Goal: Information Seeking & Learning: Learn about a topic

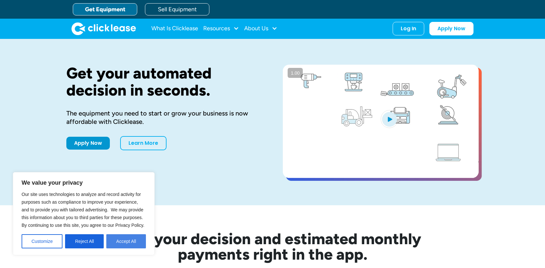
click at [113, 245] on button "Accept All" at bounding box center [126, 241] width 40 height 14
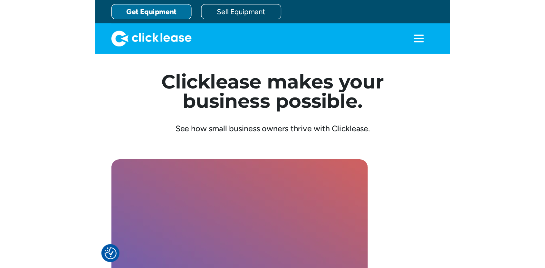
scroll to position [1739, 0]
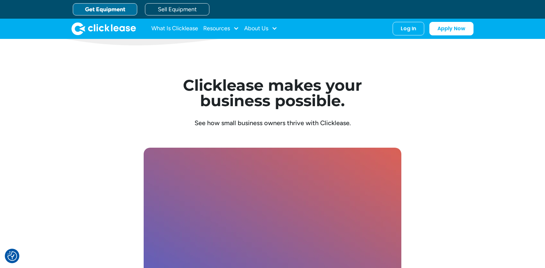
drag, startPoint x: 417, startPoint y: 64, endPoint x: 312, endPoint y: 49, distance: 106.6
click at [416, 64] on div "Clicklease makes your business possible. See how small business owners thrive w…" at bounding box center [272, 216] width 412 height 342
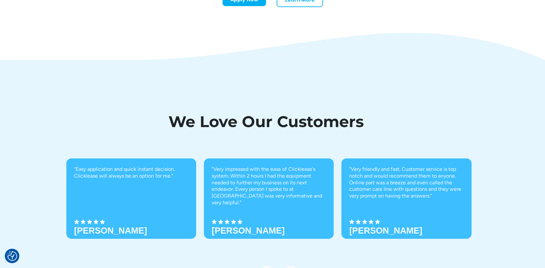
scroll to position [2278, 0]
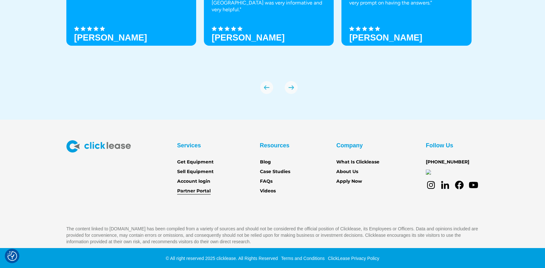
click at [196, 188] on link "Partner Portal" at bounding box center [193, 191] width 33 height 7
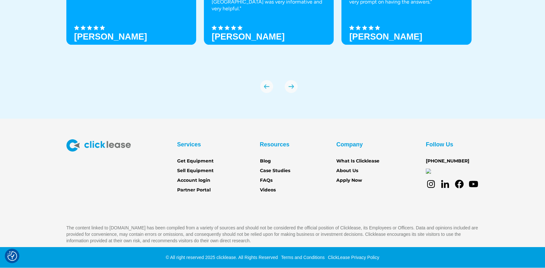
scroll to position [2278, 0]
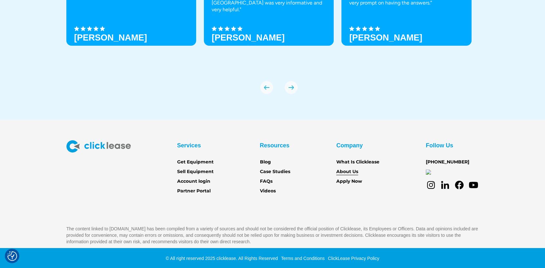
click at [349, 170] on link "About Us" at bounding box center [347, 171] width 22 height 7
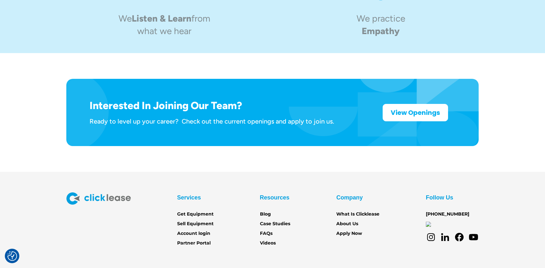
scroll to position [1026, 0]
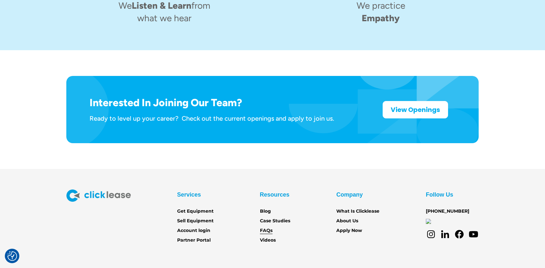
click at [269, 227] on link "FAQs" at bounding box center [266, 230] width 13 height 7
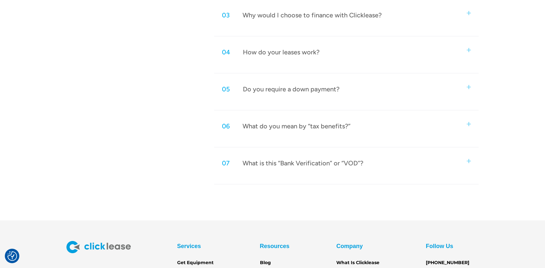
scroll to position [496, 0]
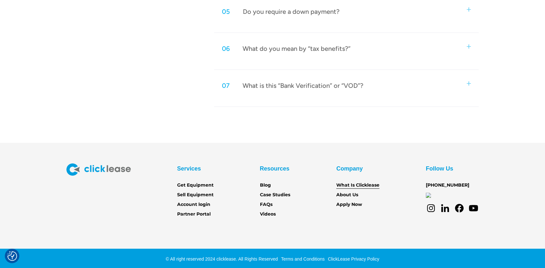
click at [341, 183] on link "What Is Clicklease" at bounding box center [357, 185] width 43 height 7
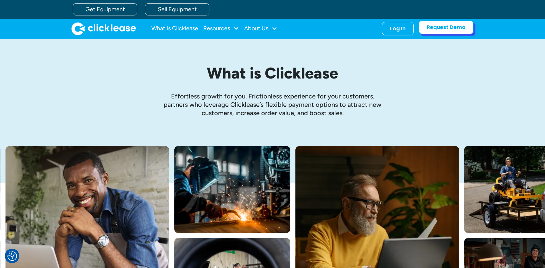
click at [453, 24] on link "Request Demo" at bounding box center [446, 28] width 55 height 14
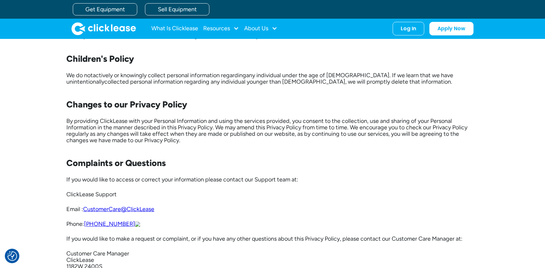
scroll to position [1482, 0]
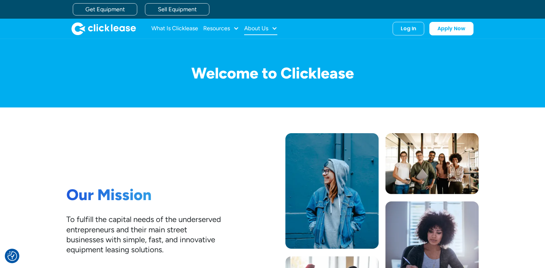
click at [268, 28] on div "About Us" at bounding box center [256, 28] width 24 height 0
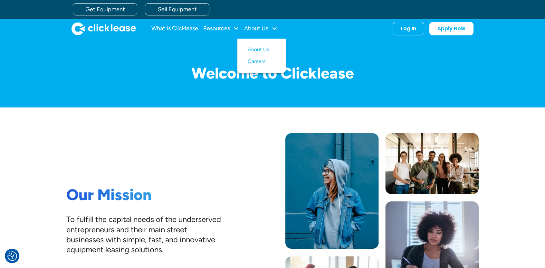
click at [265, 43] on nav "About Us Careers" at bounding box center [261, 56] width 48 height 34
click at [266, 46] on link "About Us" at bounding box center [262, 50] width 28 height 12
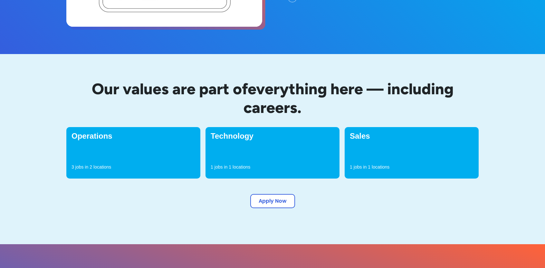
scroll to position [161, 0]
